Goal: Communication & Community: Participate in discussion

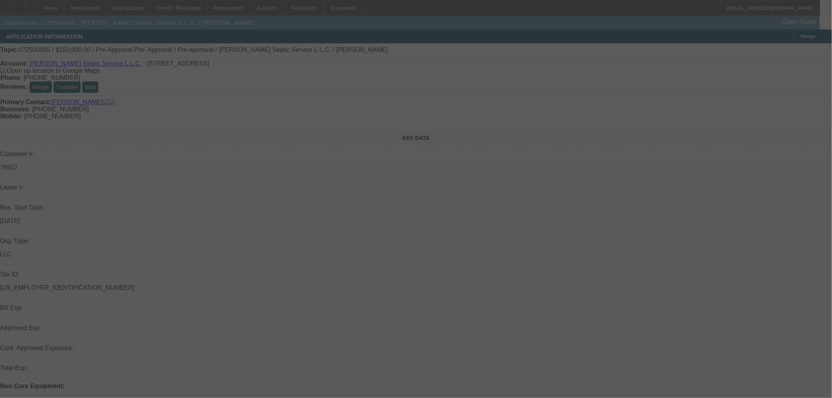
click at [667, 110] on div at bounding box center [416, 199] width 832 height 398
click at [657, 109] on div at bounding box center [416, 199] width 832 height 398
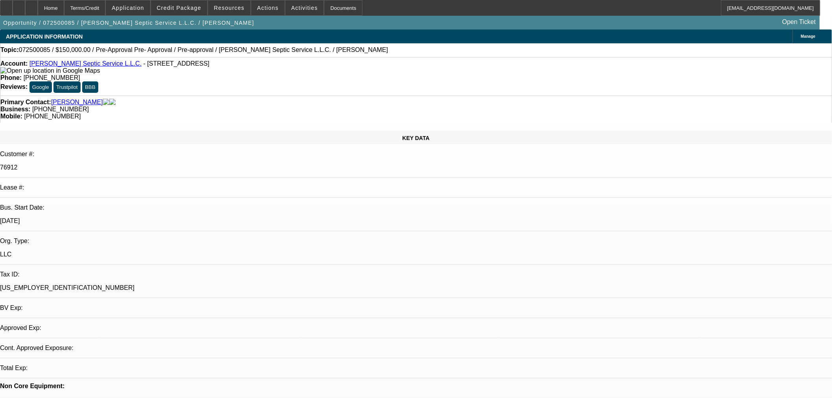
select select "0"
select select "2"
select select "0.1"
select select "1"
select select "2"
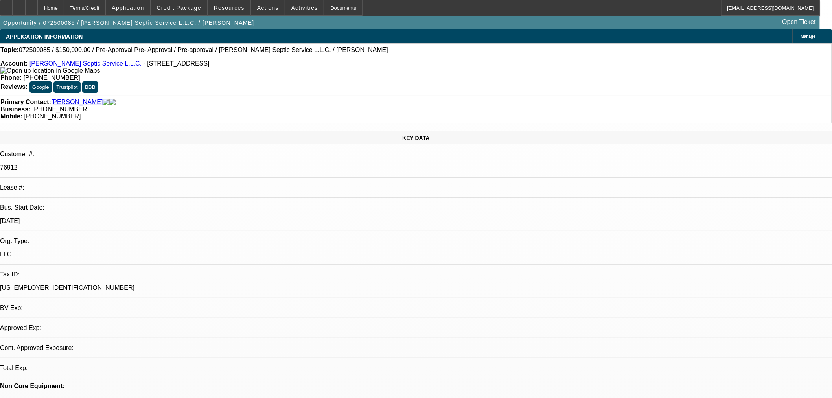
select select "4"
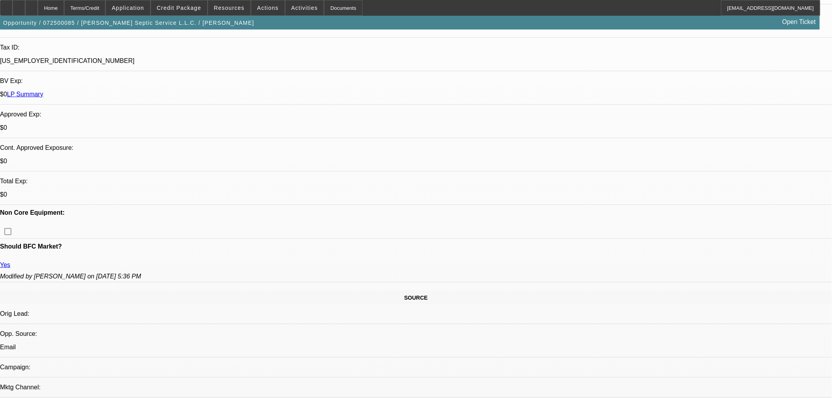
scroll to position [393, 0]
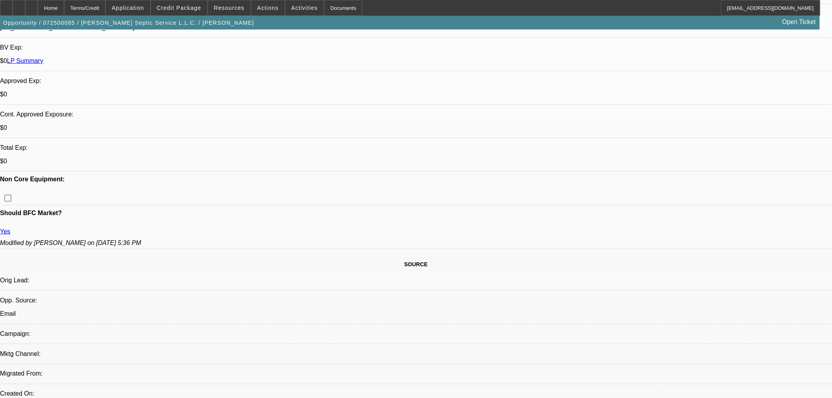
scroll to position [262, 0]
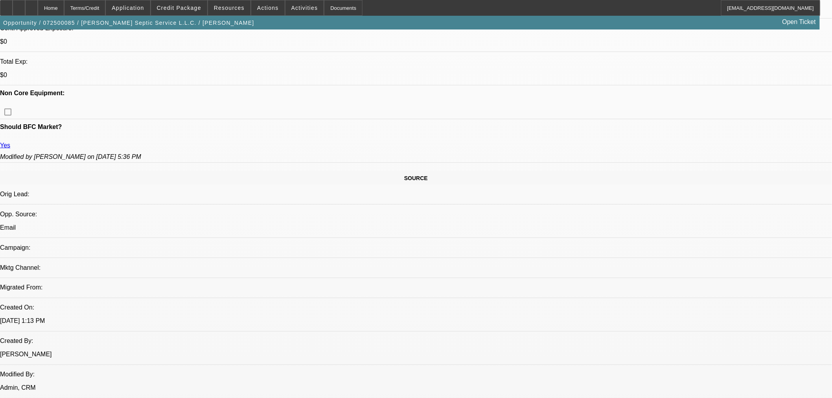
scroll to position [349, 0]
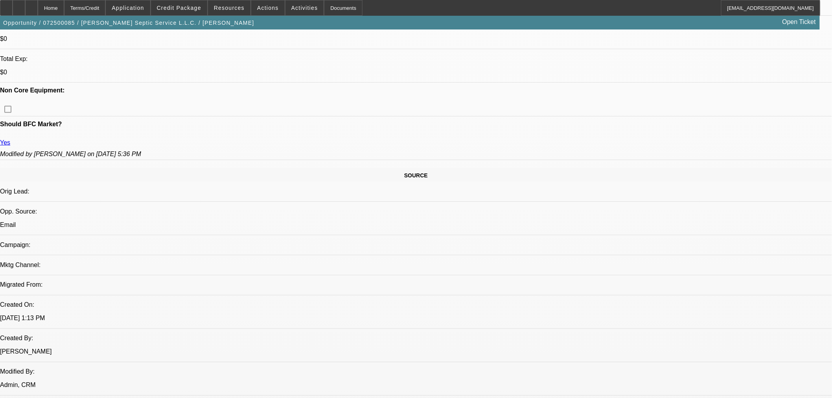
drag, startPoint x: 432, startPoint y: 248, endPoint x: 504, endPoint y: 316, distance: 99.6
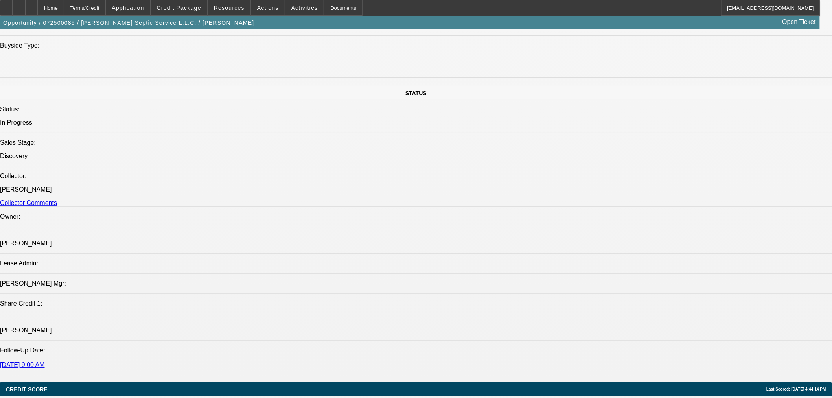
scroll to position [699, 0]
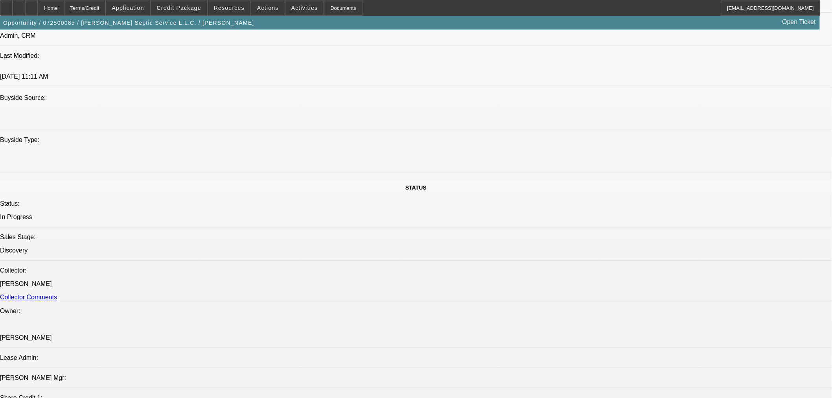
radio input "true"
type textarea "W"
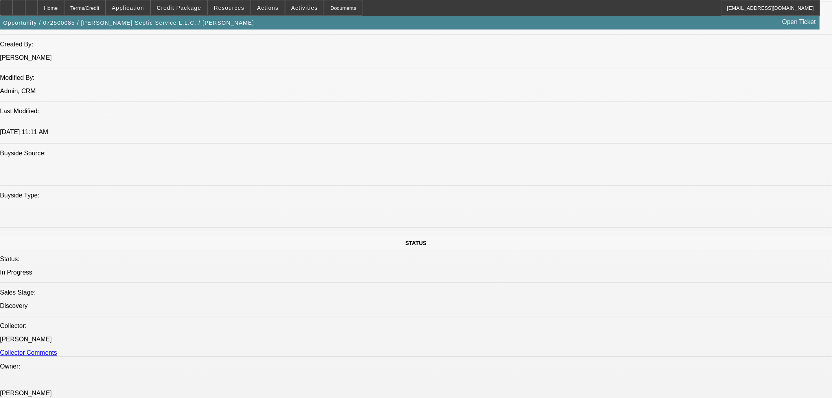
scroll to position [612, 0]
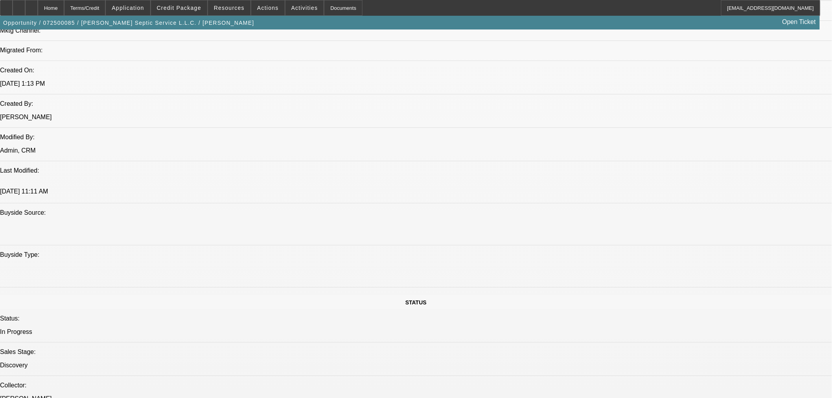
scroll to position [568, 0]
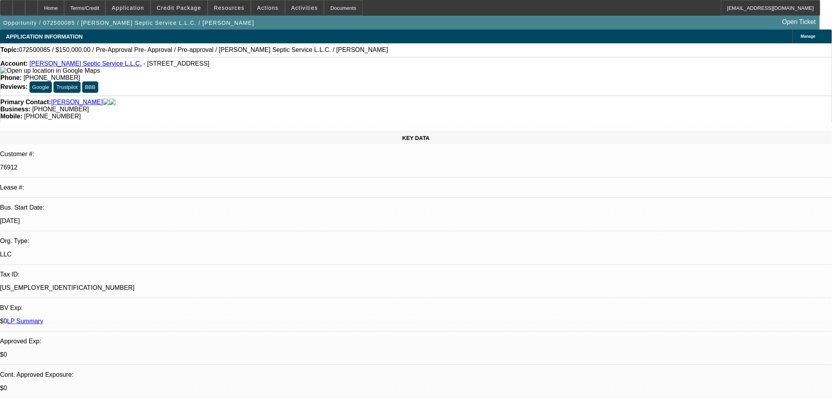
scroll to position [262, 0]
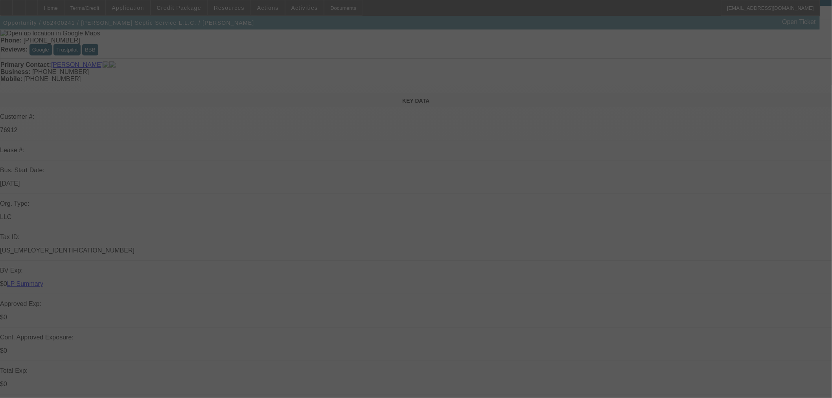
scroll to position [175, 0]
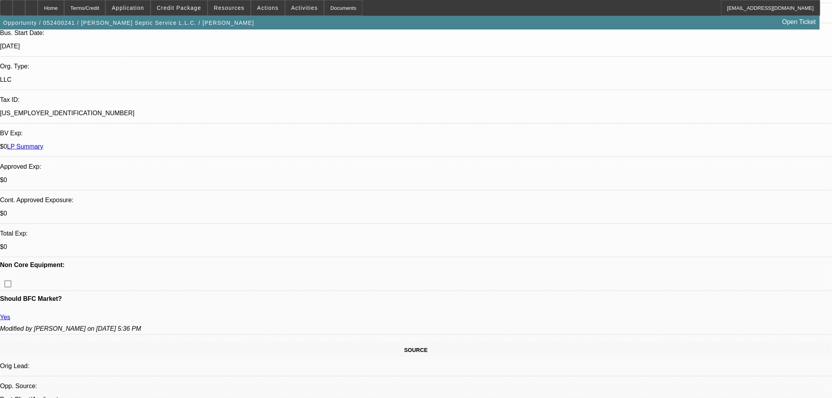
select select "0"
select select "2"
select select "0"
select select "6"
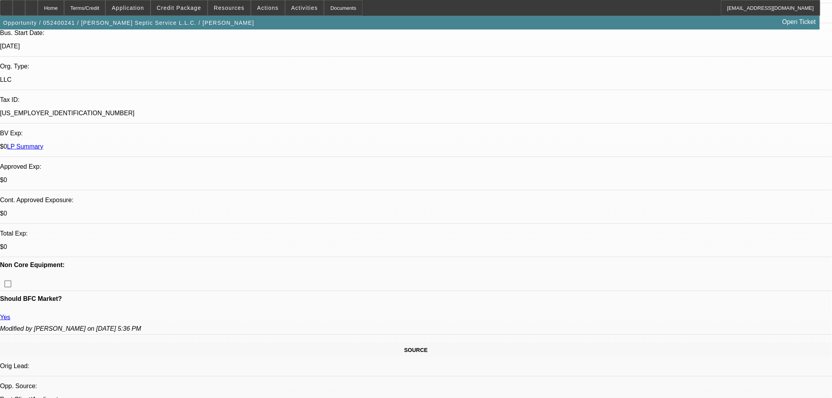
select select "0"
select select "6"
select select "0"
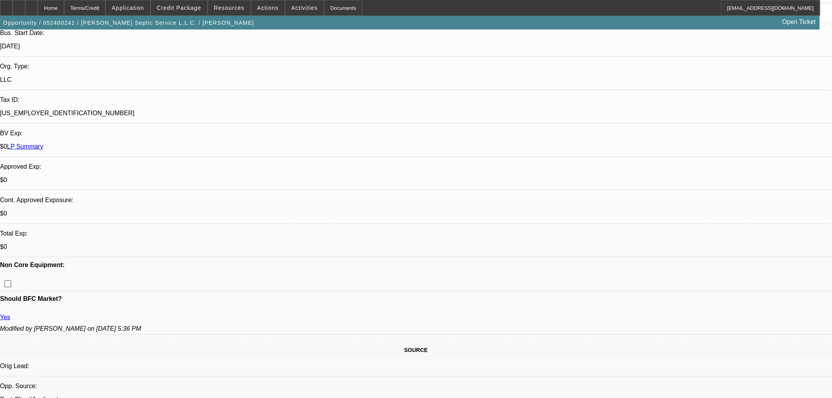
select select "2"
select select "0"
select select "6"
select select "2"
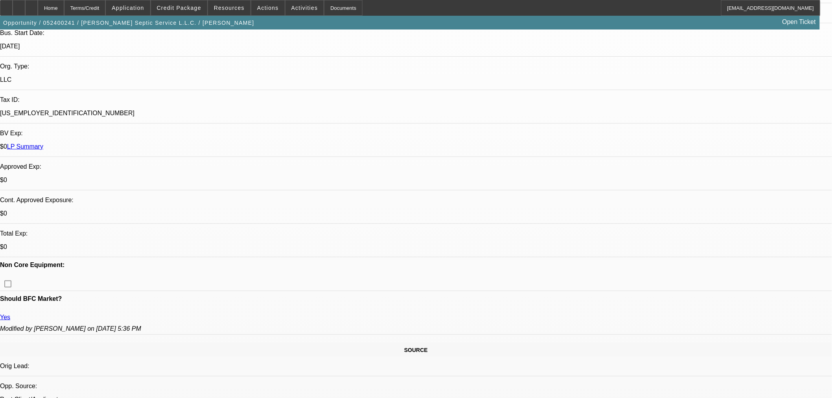
select select "2"
select select "0"
select select "6"
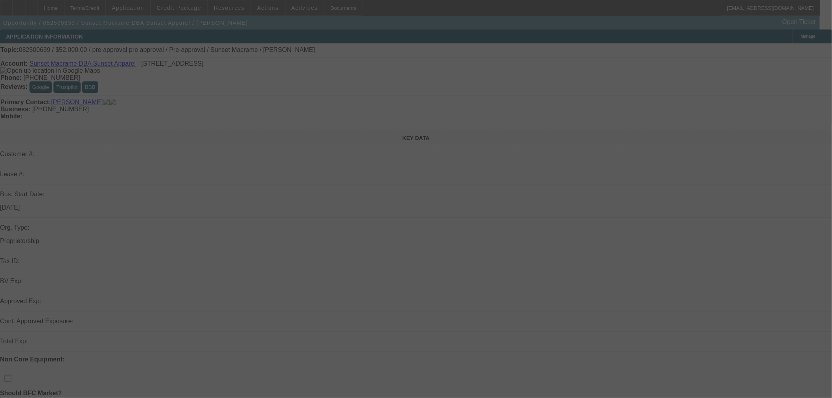
click at [632, 91] on div at bounding box center [416, 199] width 832 height 398
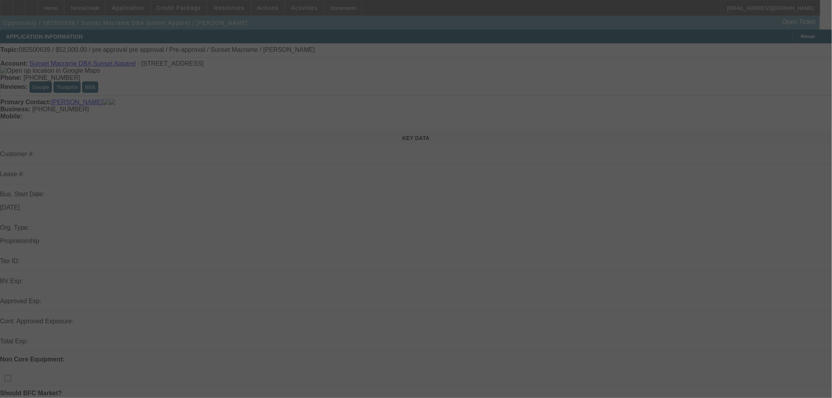
select select "0"
select select "2"
select select "0"
select select "6"
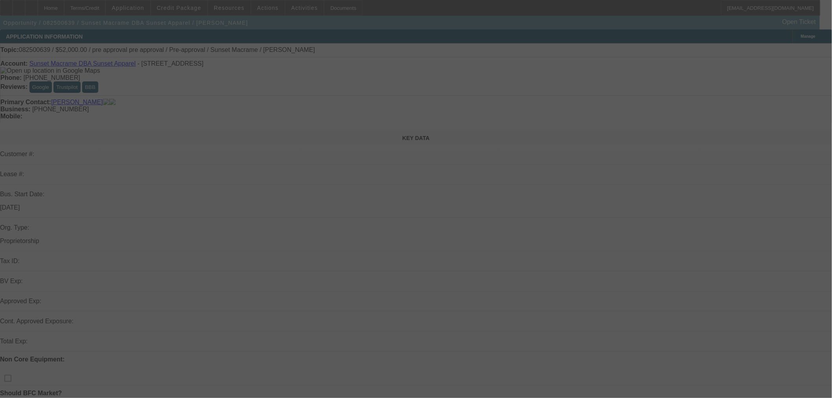
select select "0"
select select "2"
select select "0"
select select "6"
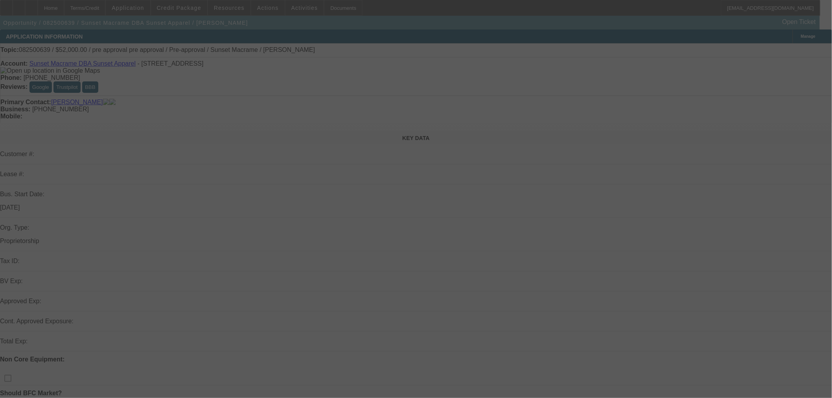
select select "0"
select select "2"
select select "0"
select select "6"
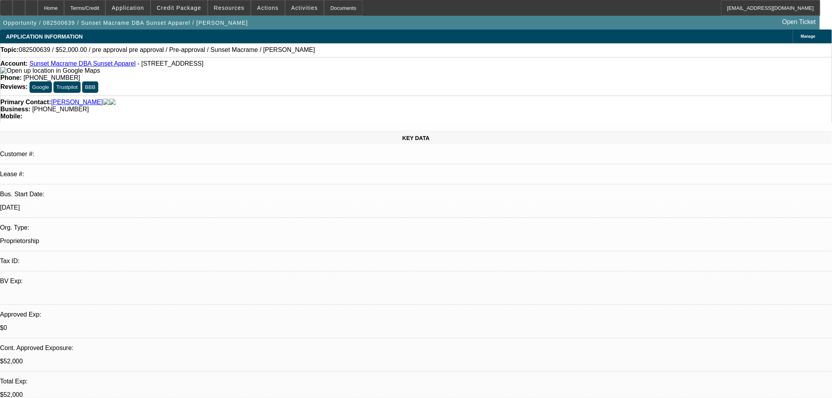
drag, startPoint x: 755, startPoint y: 269, endPoint x: 640, endPoint y: 278, distance: 116.0
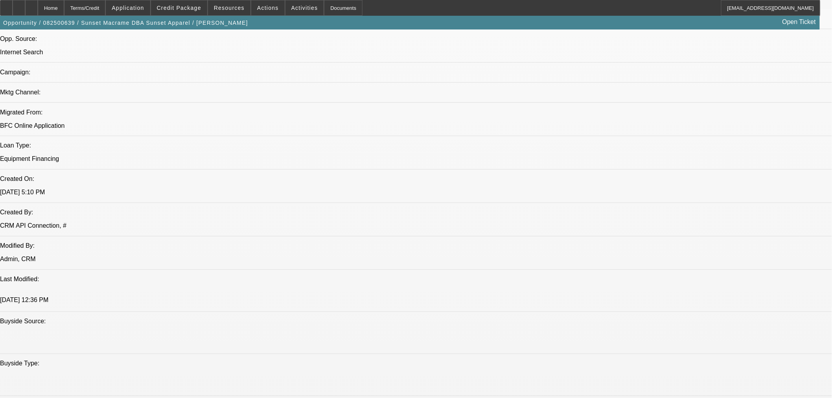
scroll to position [612, 0]
